Goal: Information Seeking & Learning: Understand process/instructions

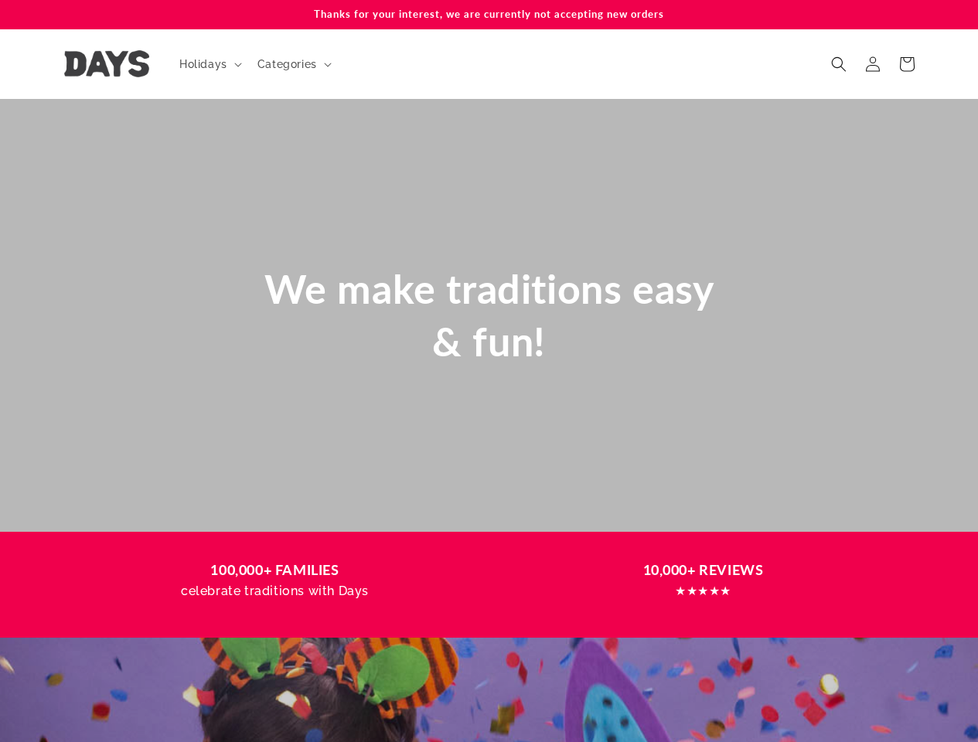
scroll to position [0, 3902]
